Goal: Information Seeking & Learning: Find specific fact

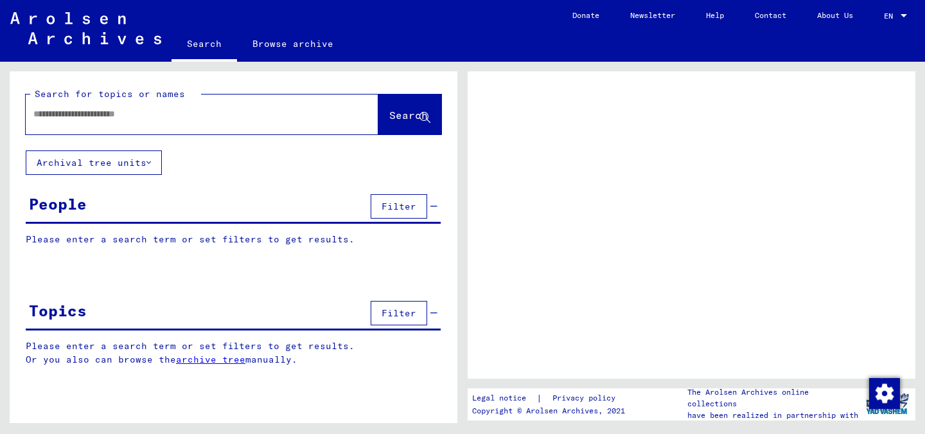
click at [206, 116] on input "text" at bounding box center [190, 113] width 314 height 13
type input "*********"
click at [49, 113] on input "*********" at bounding box center [190, 113] width 314 height 13
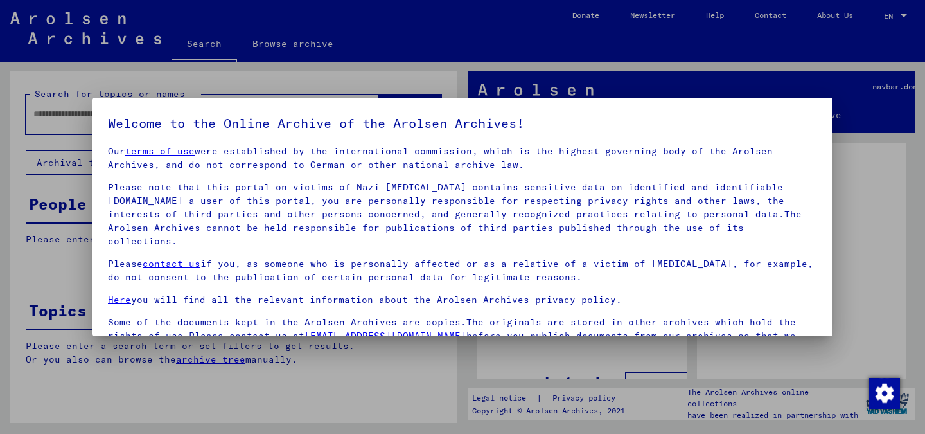
scroll to position [107, 0]
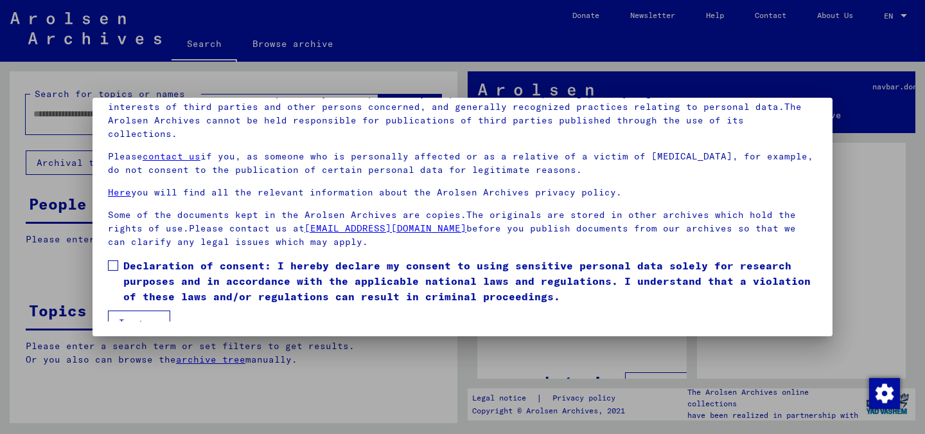
click at [129, 258] on span "Declaration of consent: I hereby declare my consent to using sensitive personal…" at bounding box center [470, 281] width 694 height 46
click at [126, 310] on button "I agree" at bounding box center [139, 322] width 62 height 24
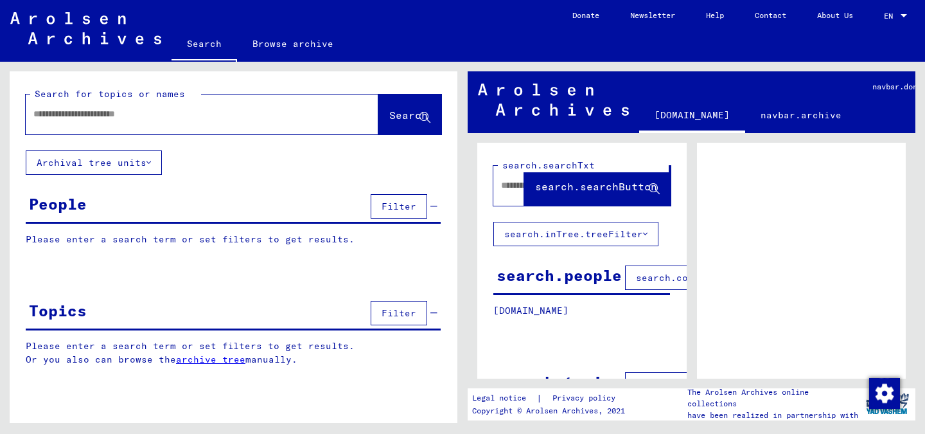
click at [94, 120] on input "text" at bounding box center [190, 113] width 314 height 13
type input "**********"
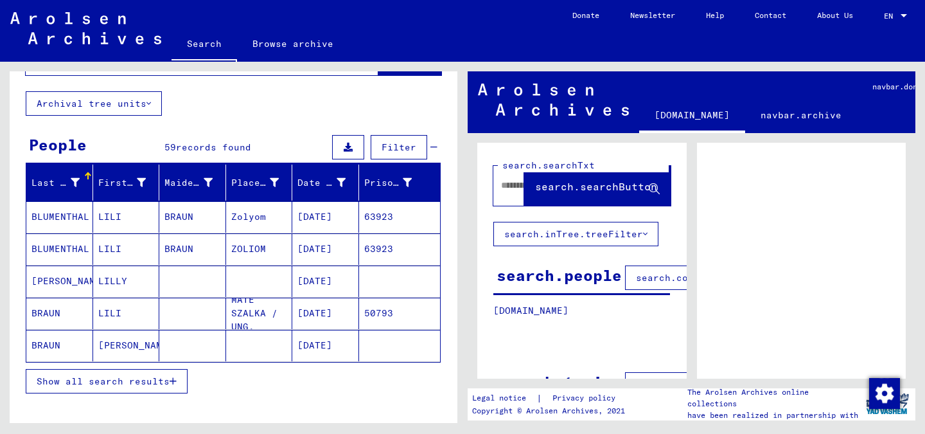
scroll to position [80, 0]
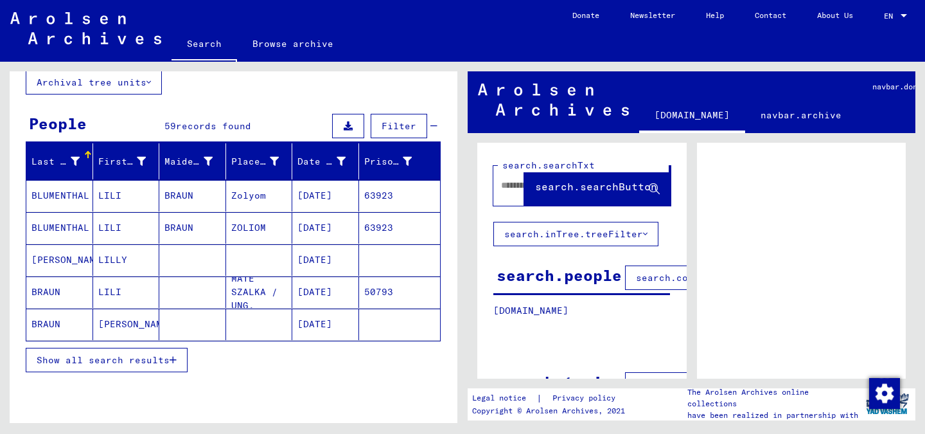
click at [114, 361] on span "Show all search results" at bounding box center [103, 360] width 133 height 12
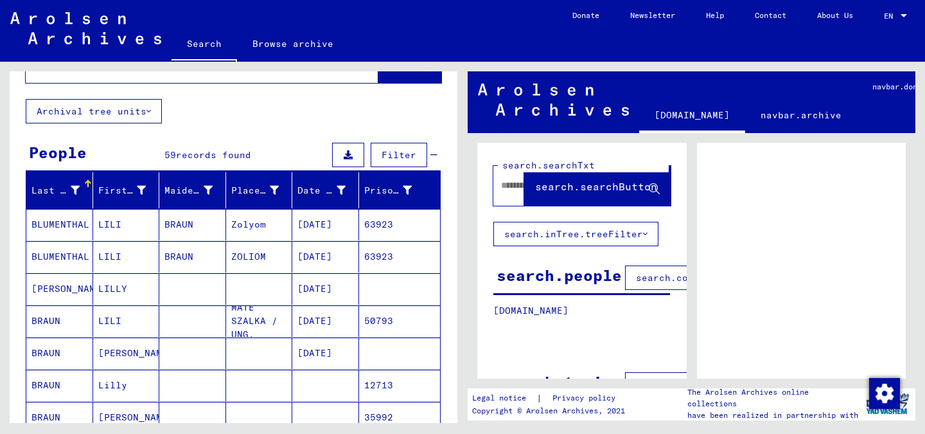
scroll to position [53, 0]
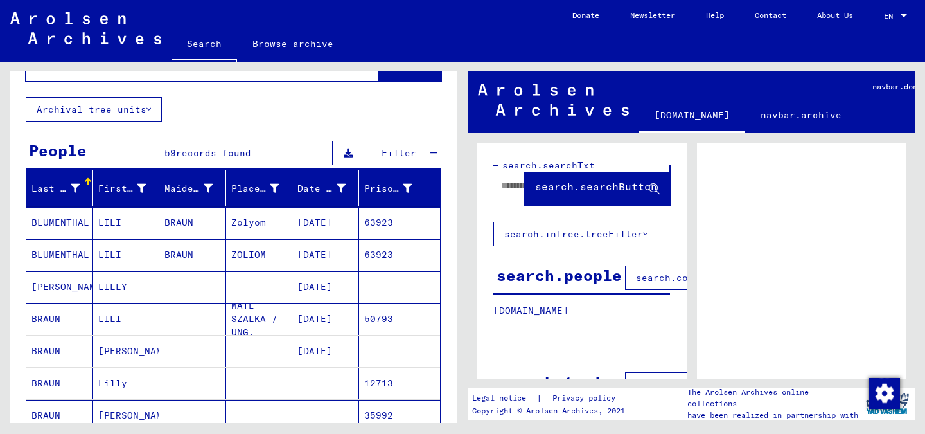
click at [324, 355] on mat-cell "[DATE]" at bounding box center [325, 350] width 67 height 31
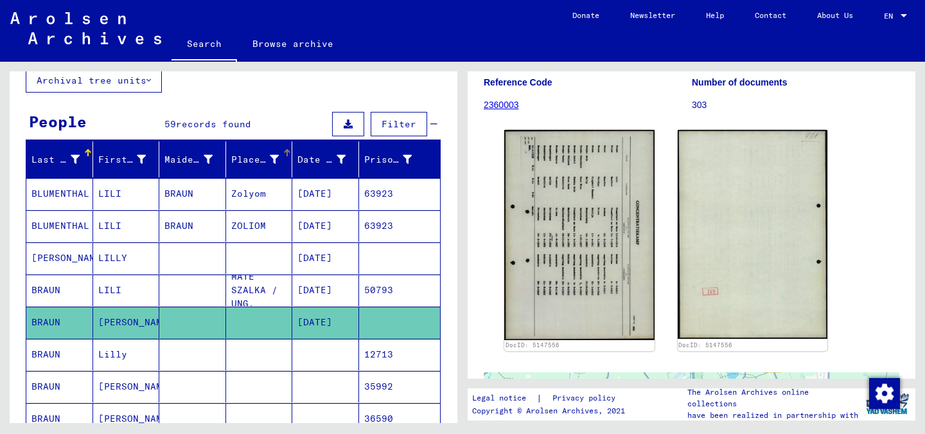
scroll to position [60, 0]
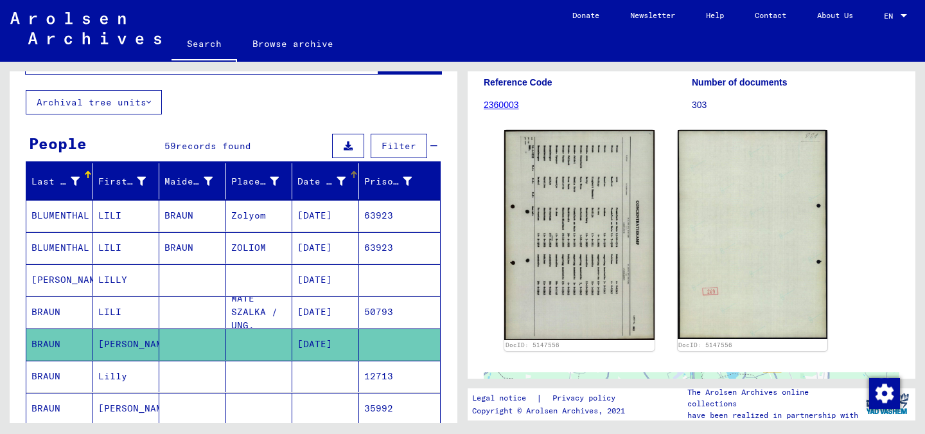
click at [328, 186] on div "Date of Birth" at bounding box center [322, 181] width 48 height 13
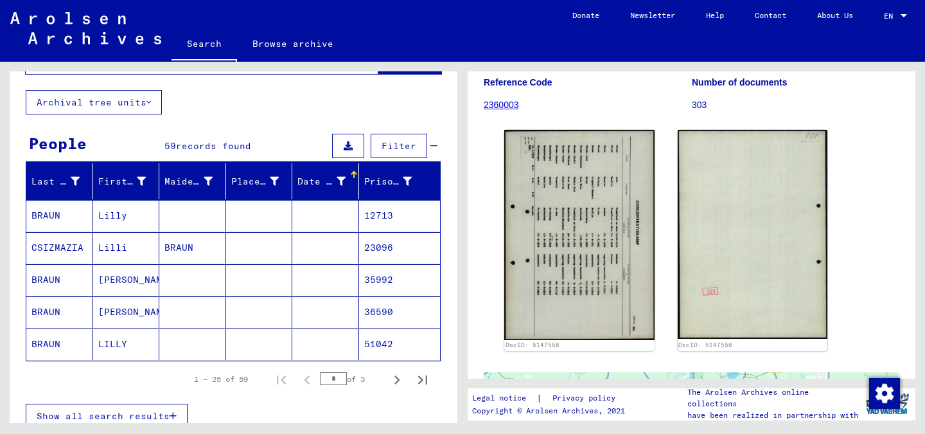
click at [339, 186] on div at bounding box center [341, 181] width 9 height 13
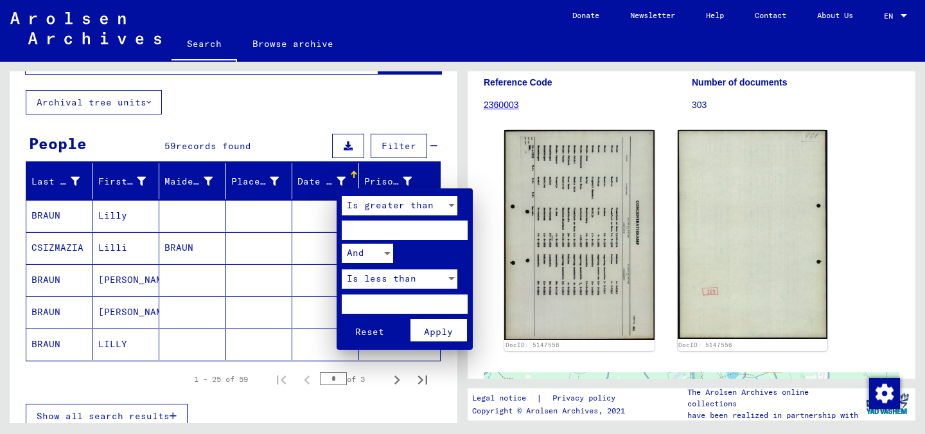
click at [319, 181] on div at bounding box center [462, 217] width 925 height 434
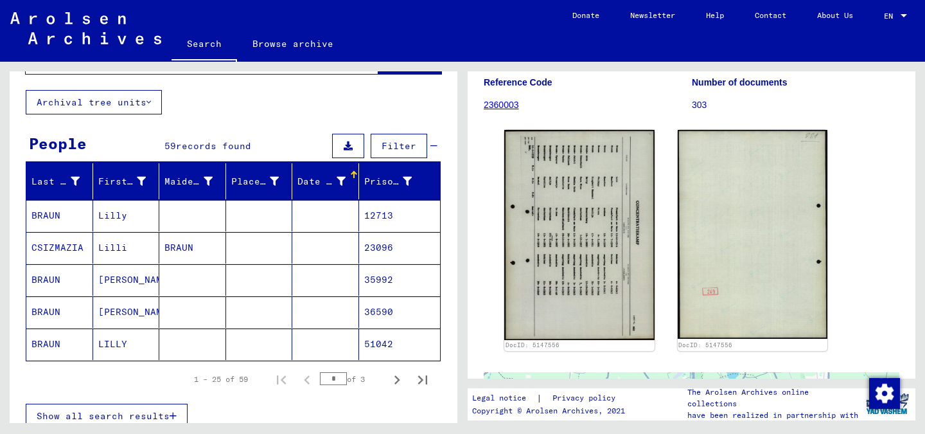
click at [346, 173] on div "Date of Birth" at bounding box center [330, 181] width 64 height 21
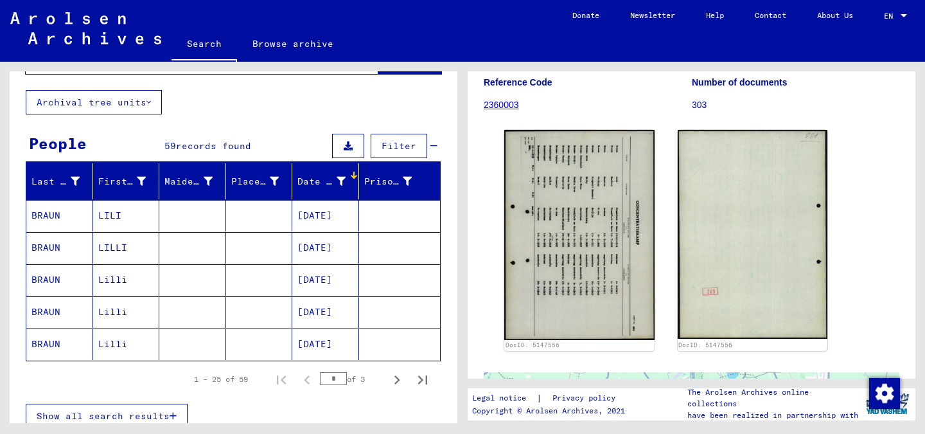
scroll to position [110, 0]
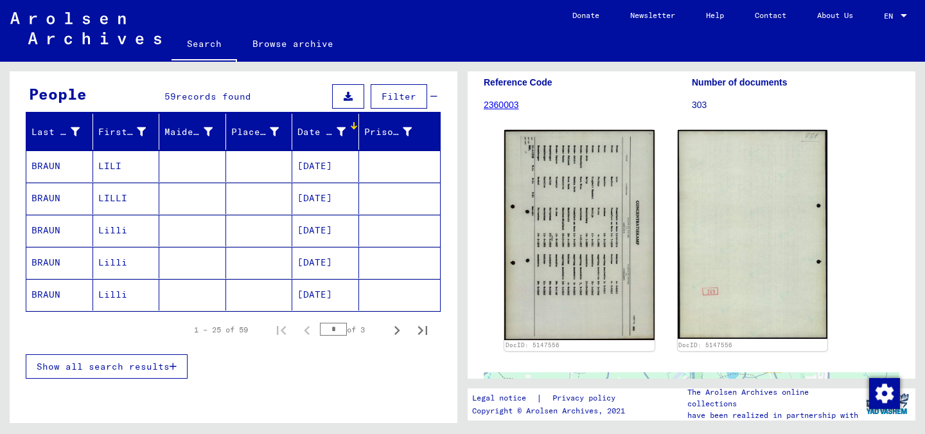
click at [125, 371] on span "Show all search results" at bounding box center [103, 366] width 133 height 12
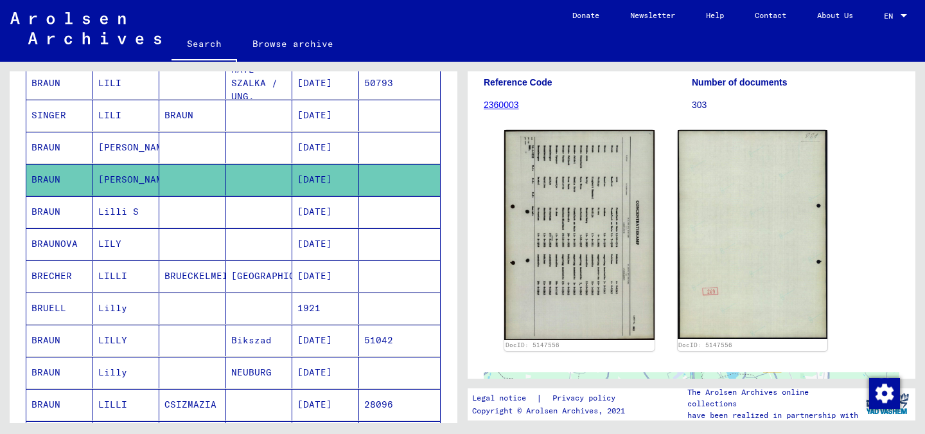
scroll to position [332, 0]
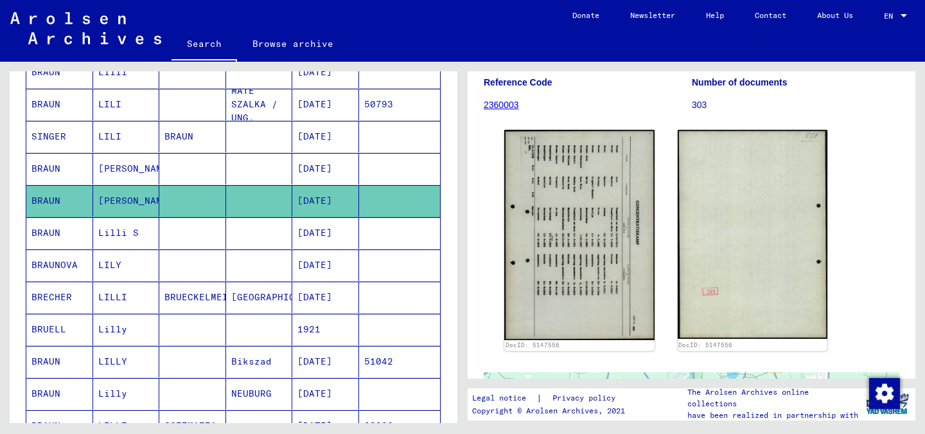
click at [370, 235] on mat-cell at bounding box center [400, 232] width 82 height 31
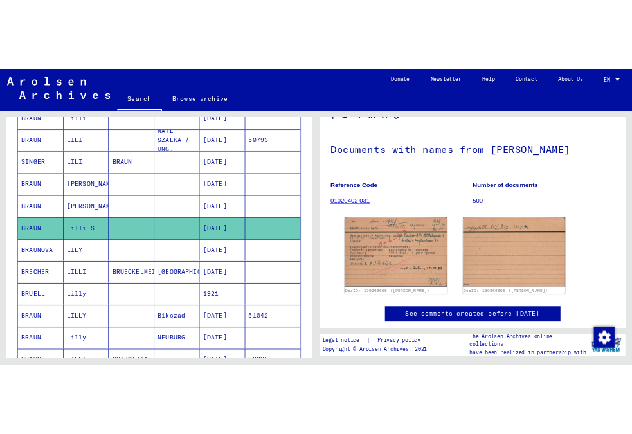
scroll to position [46, 0]
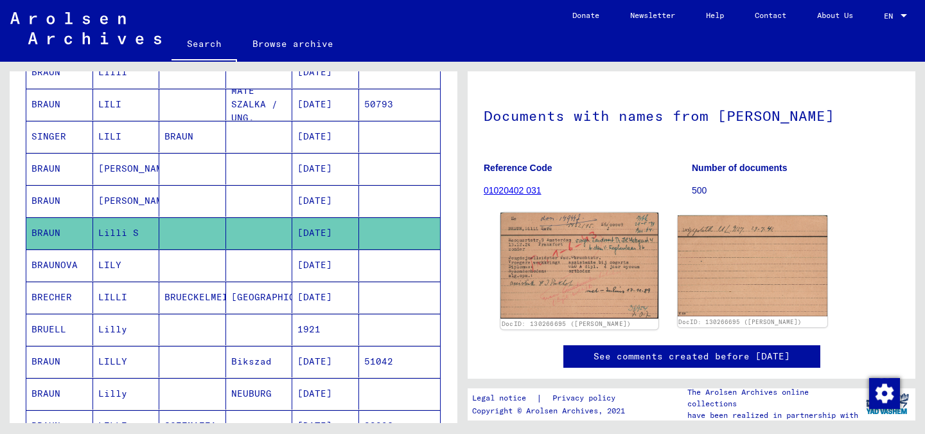
click at [593, 284] on img at bounding box center [579, 266] width 157 height 106
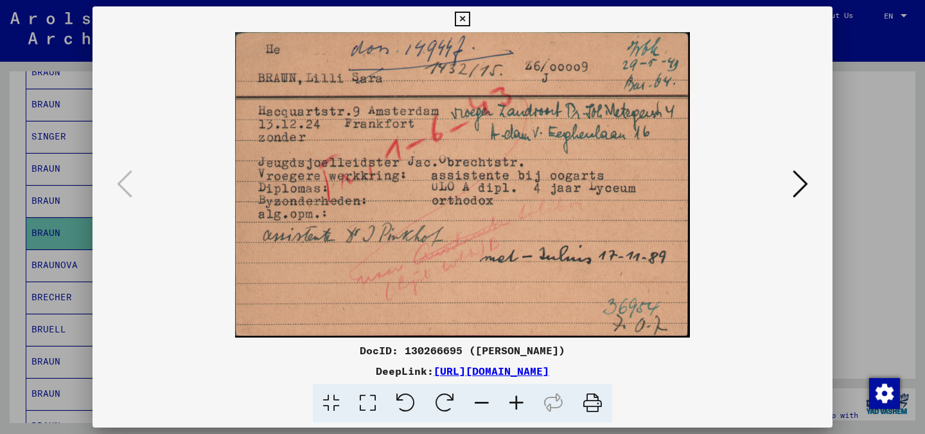
drag, startPoint x: 702, startPoint y: 371, endPoint x: 298, endPoint y: 373, distance: 404.2
click at [298, 373] on div "DeepLink: [URL][DOMAIN_NAME]" at bounding box center [463, 370] width 740 height 15
copy link "[URL][DOMAIN_NAME]"
click at [358, 226] on img at bounding box center [462, 184] width 653 height 305
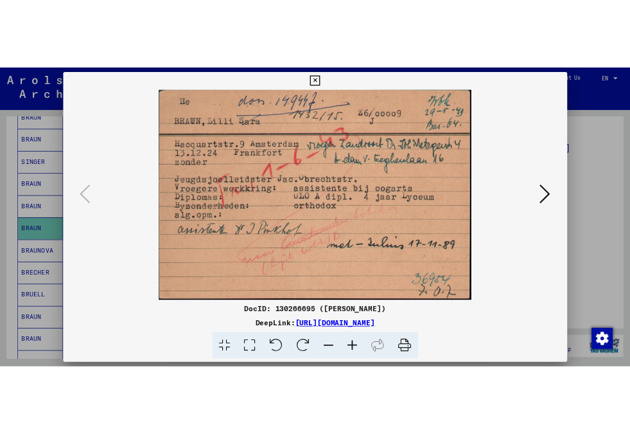
scroll to position [59, 0]
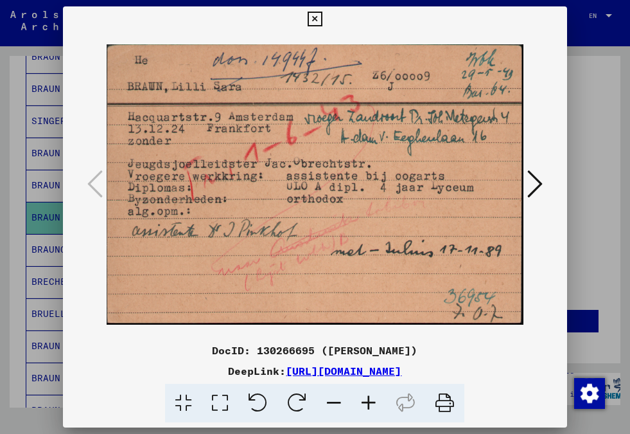
click at [154, 342] on div "DocID: 130266695 ([PERSON_NAME])" at bounding box center [315, 349] width 504 height 15
drag, startPoint x: 148, startPoint y: 371, endPoint x: 547, endPoint y: 373, distance: 399.0
click at [547, 373] on div "DeepLink: [URL][DOMAIN_NAME]" at bounding box center [315, 370] width 504 height 15
copy link "[URL][DOMAIN_NAME]"
click at [18, 138] on div at bounding box center [315, 217] width 630 height 434
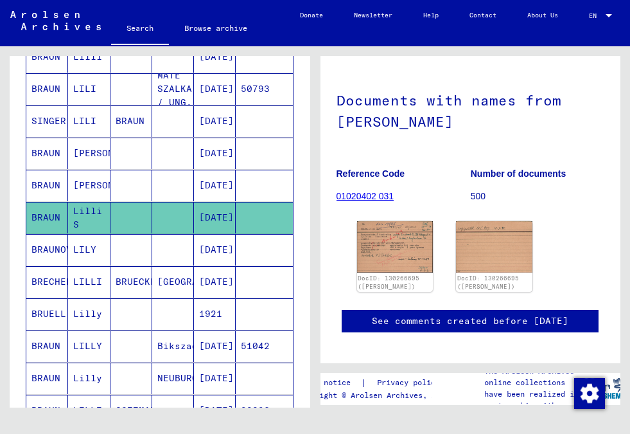
scroll to position [71, 0]
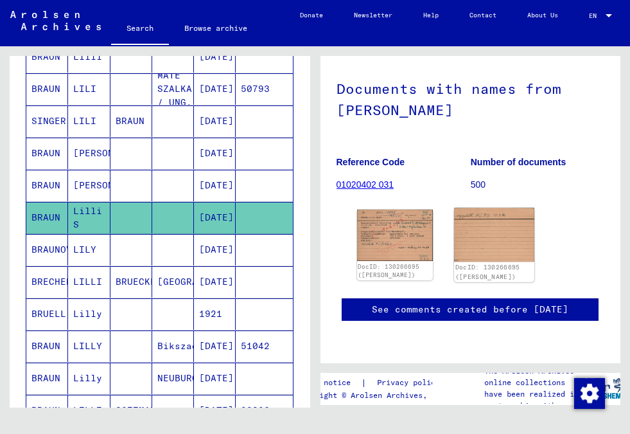
click at [507, 226] on img at bounding box center [494, 234] width 80 height 53
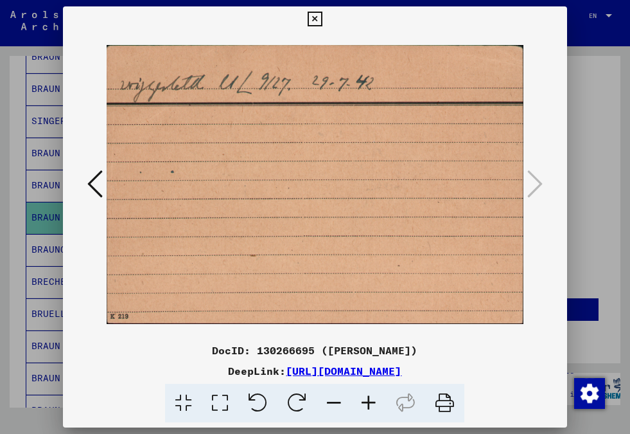
click at [587, 177] on div at bounding box center [315, 217] width 630 height 434
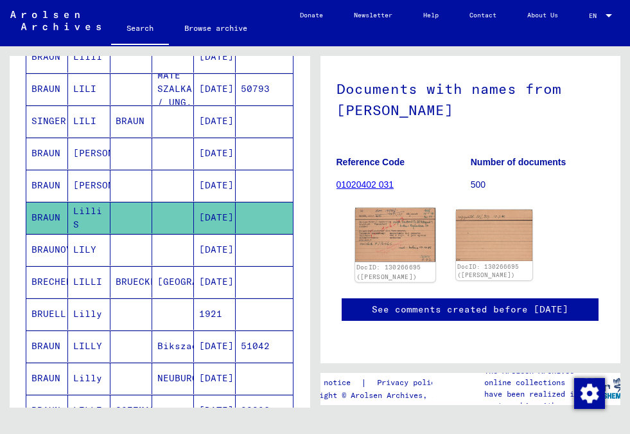
scroll to position [97, 0]
click at [151, 245] on mat-cell at bounding box center [132, 249] width 42 height 31
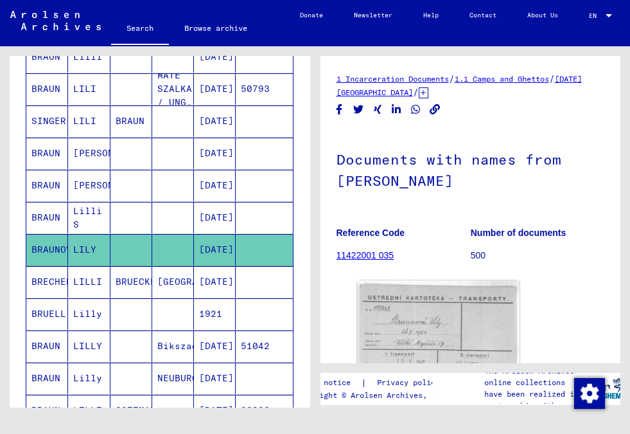
click at [186, 177] on mat-cell at bounding box center [173, 185] width 42 height 31
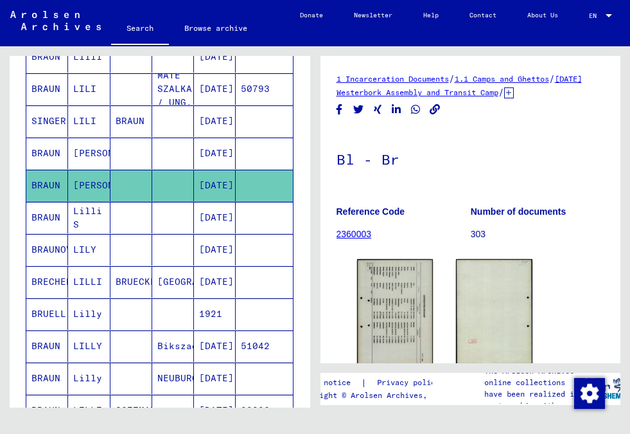
scroll to position [36, 0]
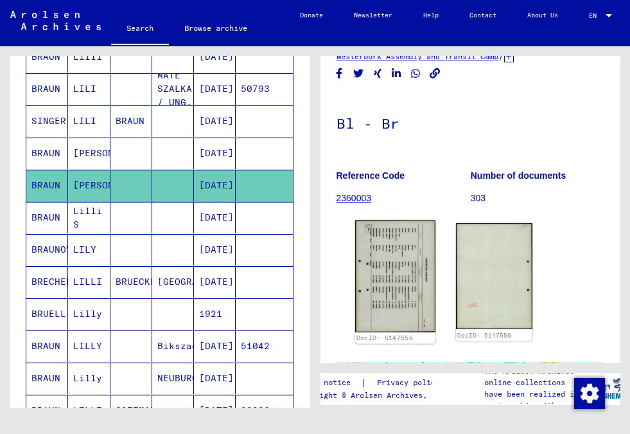
click at [386, 261] on img at bounding box center [395, 276] width 80 height 112
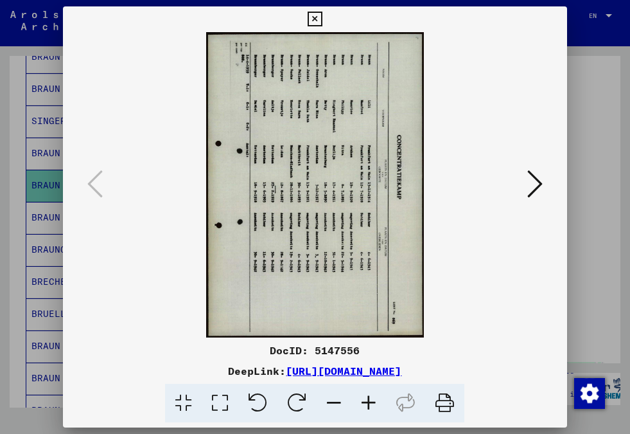
click at [264, 405] on icon at bounding box center [257, 403] width 39 height 39
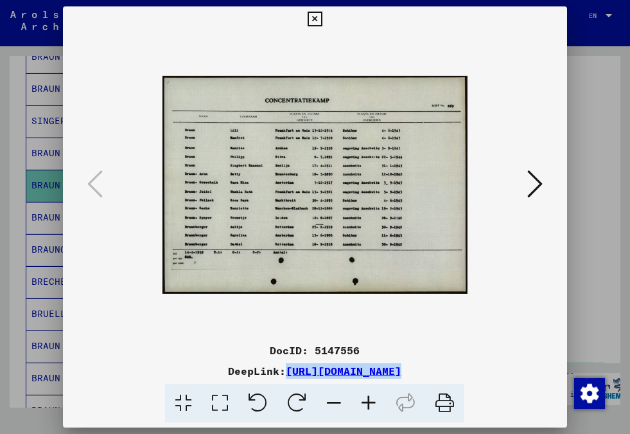
drag, startPoint x: 154, startPoint y: 371, endPoint x: 551, endPoint y: 378, distance: 397.2
click at [551, 378] on div "DocID: 5147556 DeepLink: [URL][DOMAIN_NAME]" at bounding box center [315, 382] width 504 height 80
copy link "[URL][DOMAIN_NAME]"
